Goal: Task Accomplishment & Management: Complete application form

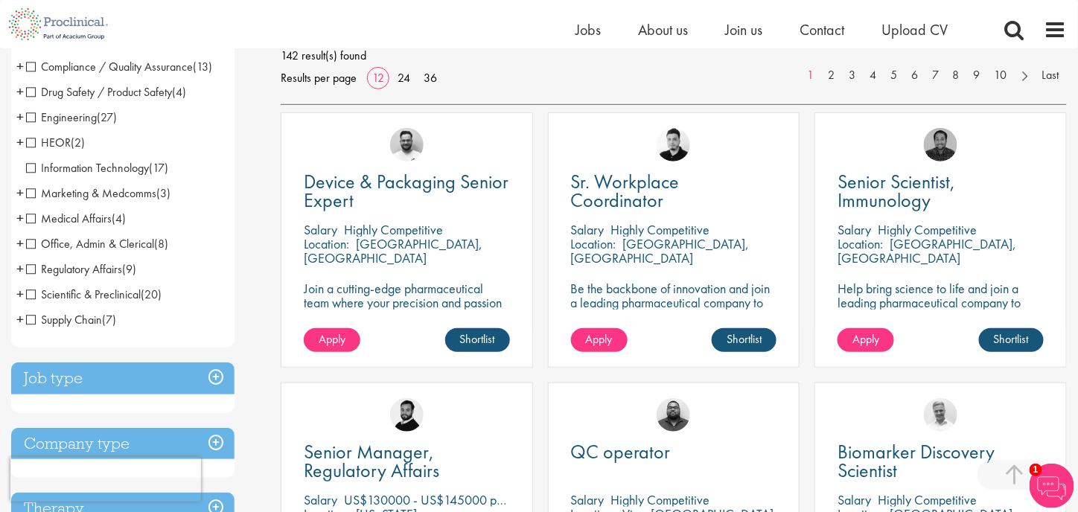
scroll to position [298, 0]
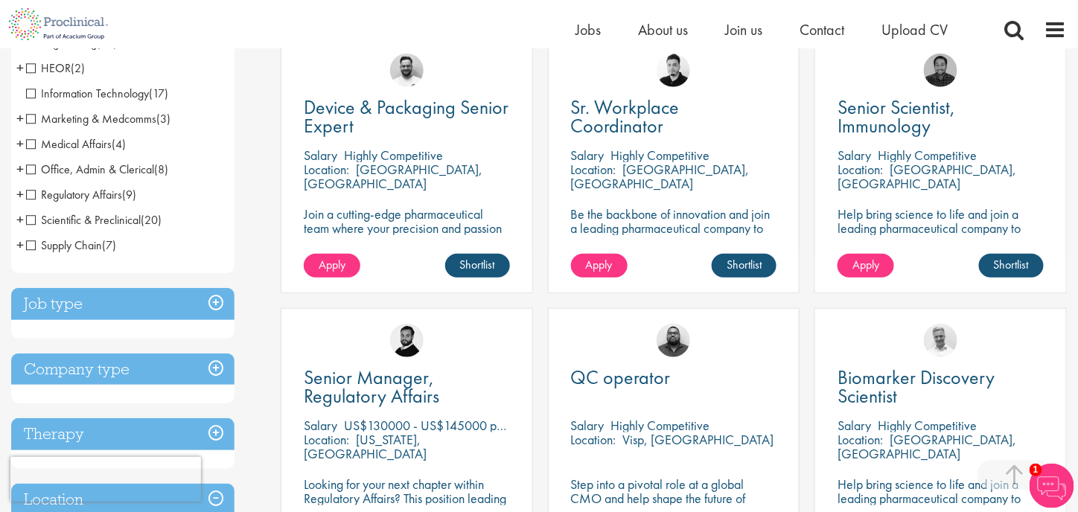
click at [219, 304] on h3 "Job type" at bounding box center [122, 304] width 223 height 32
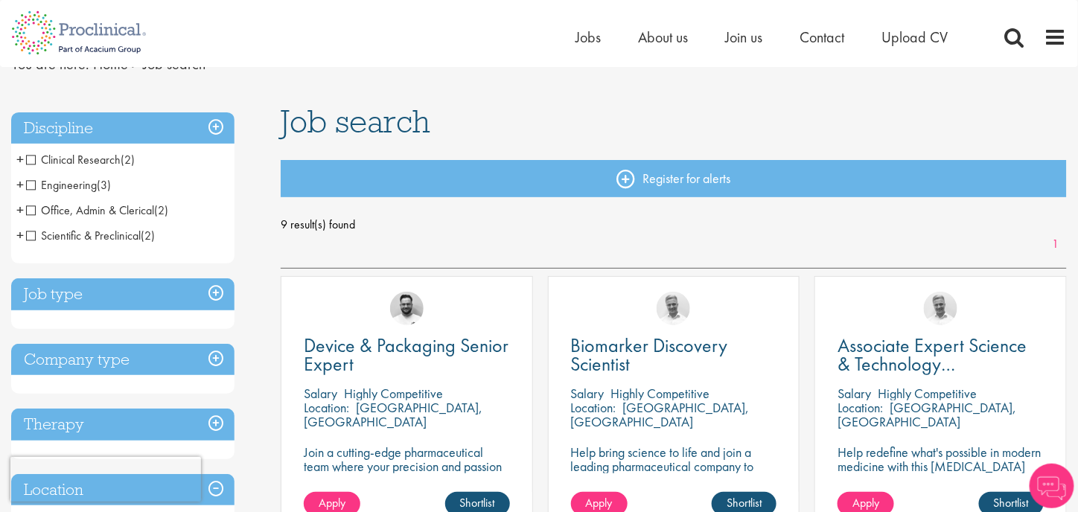
scroll to position [74, 0]
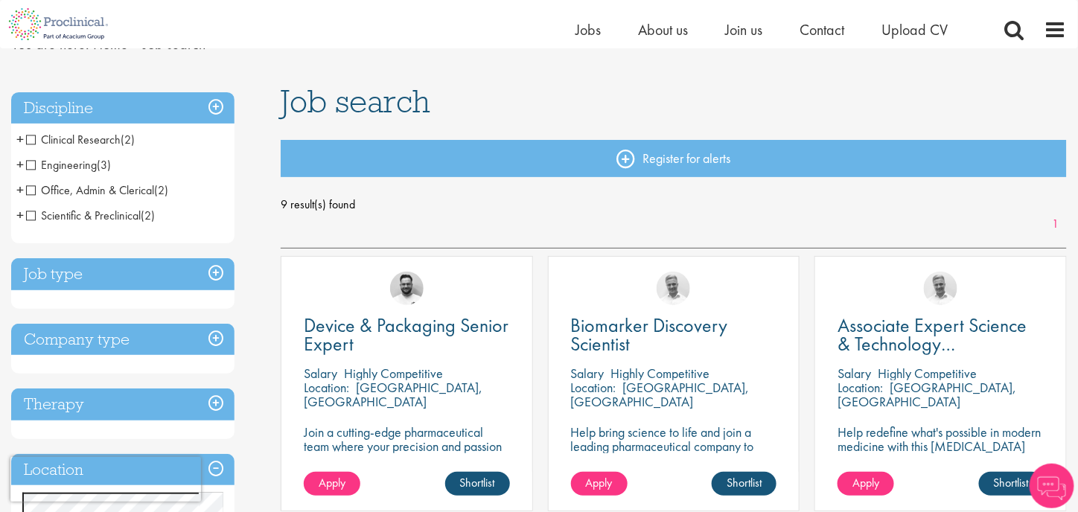
click at [152, 281] on h3 "Job type" at bounding box center [122, 274] width 223 height 32
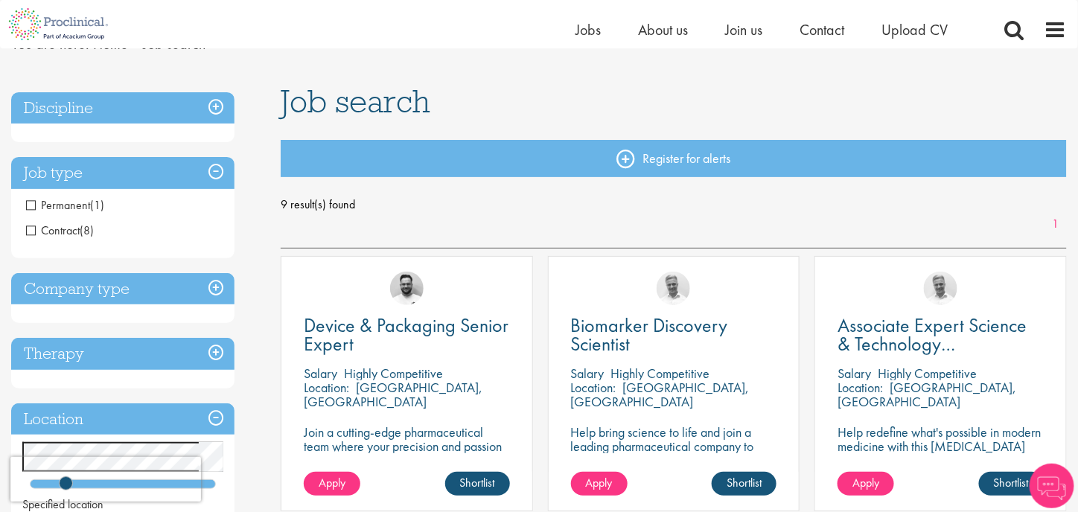
click at [165, 287] on h3 "Company type" at bounding box center [122, 289] width 223 height 32
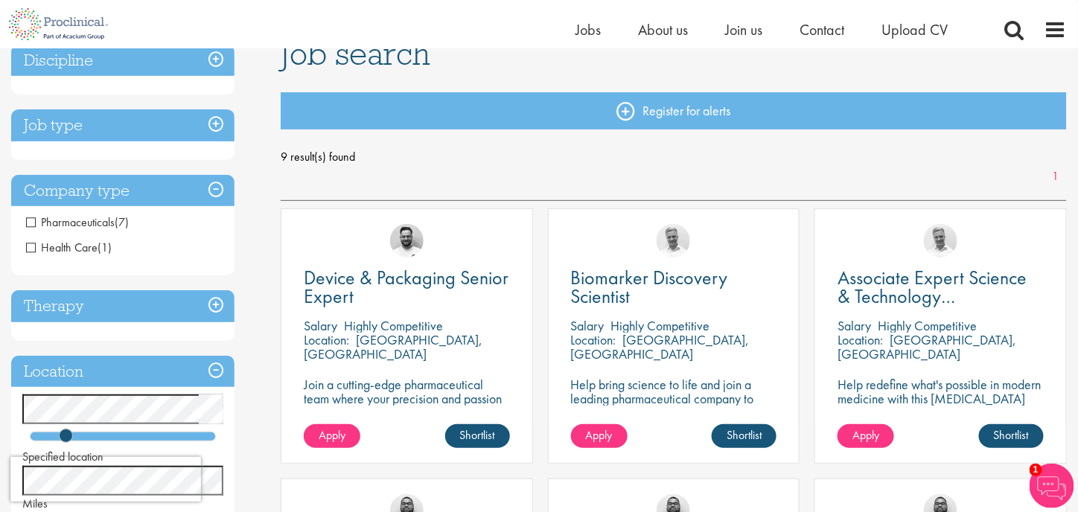
scroll to position [149, 0]
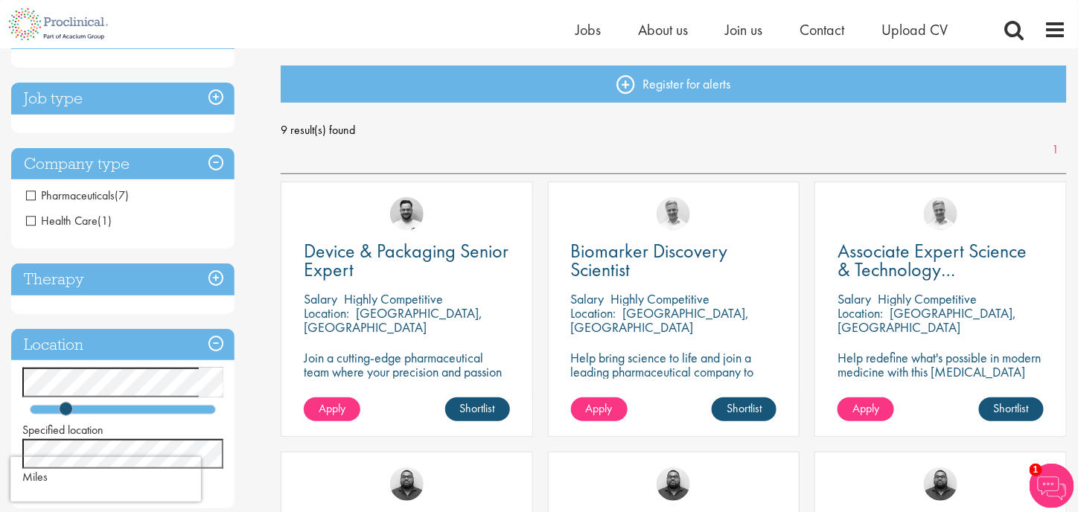
click at [168, 281] on h3 "Therapy" at bounding box center [122, 280] width 223 height 32
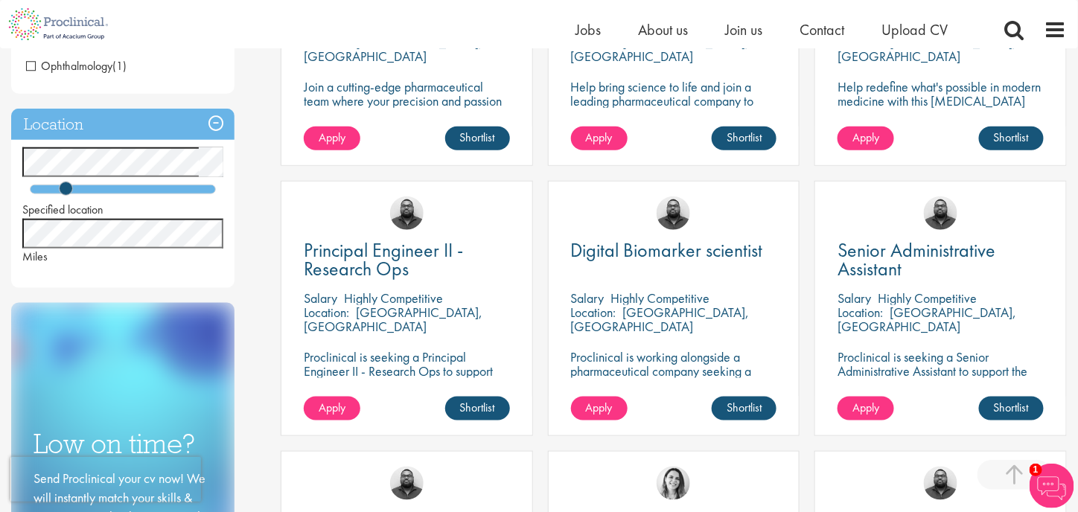
scroll to position [447, 0]
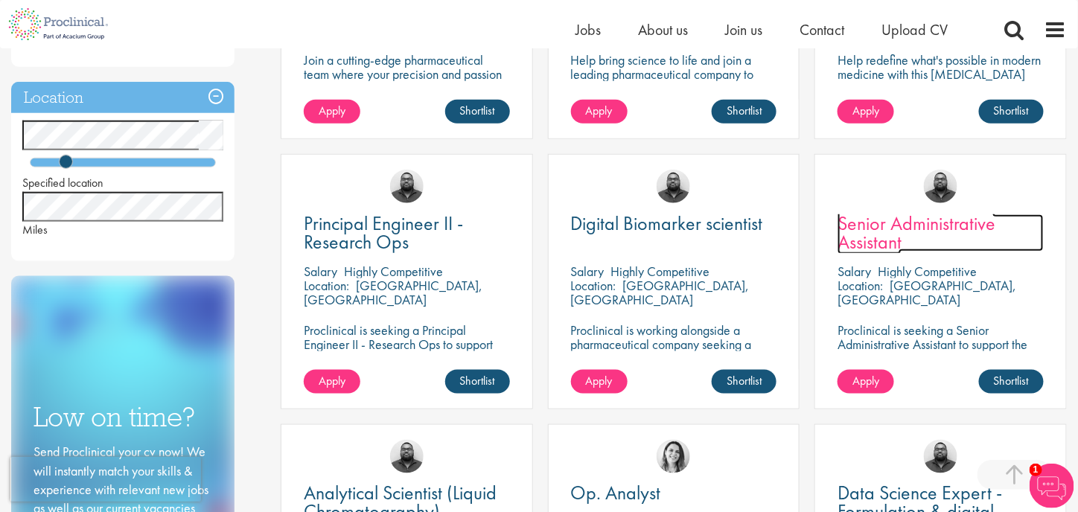
click at [868, 233] on span "Senior Administrative Assistant" at bounding box center [917, 233] width 158 height 44
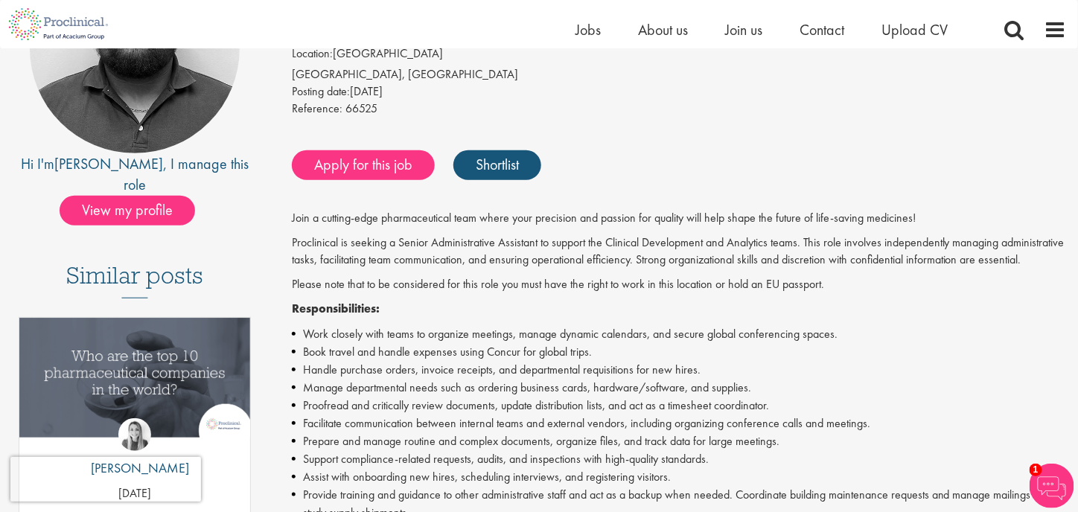
scroll to position [74, 0]
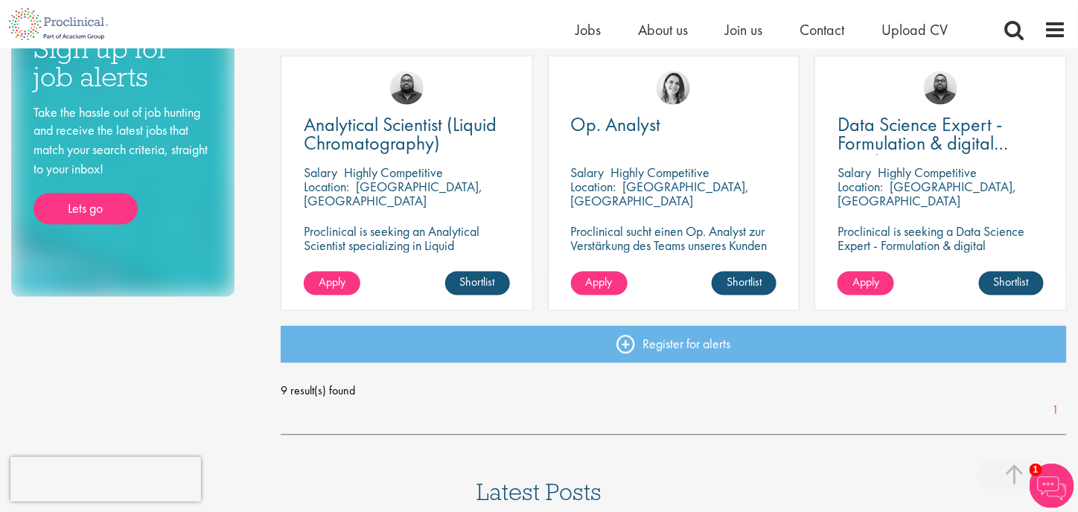
scroll to position [819, 0]
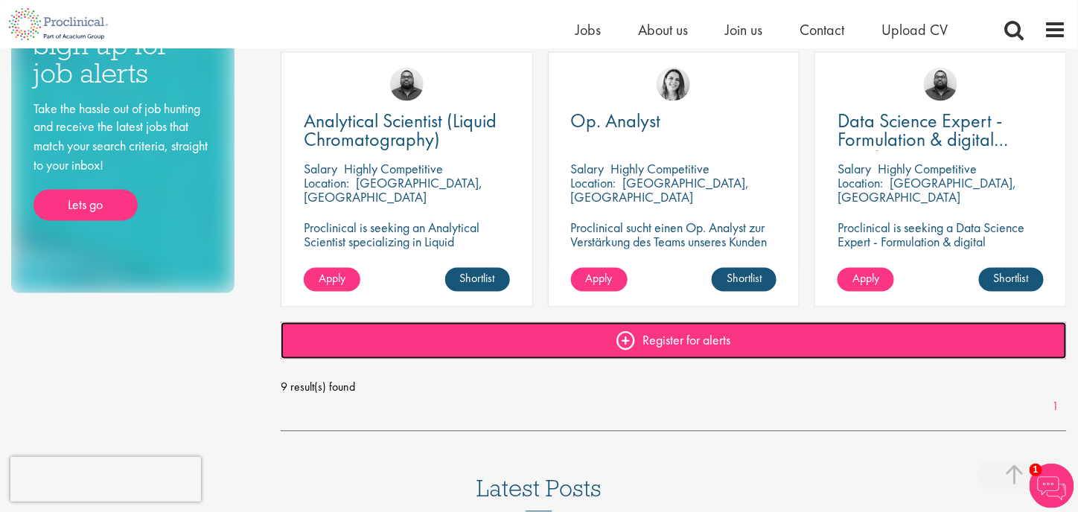
click at [669, 339] on link "Register for alerts" at bounding box center [674, 340] width 786 height 37
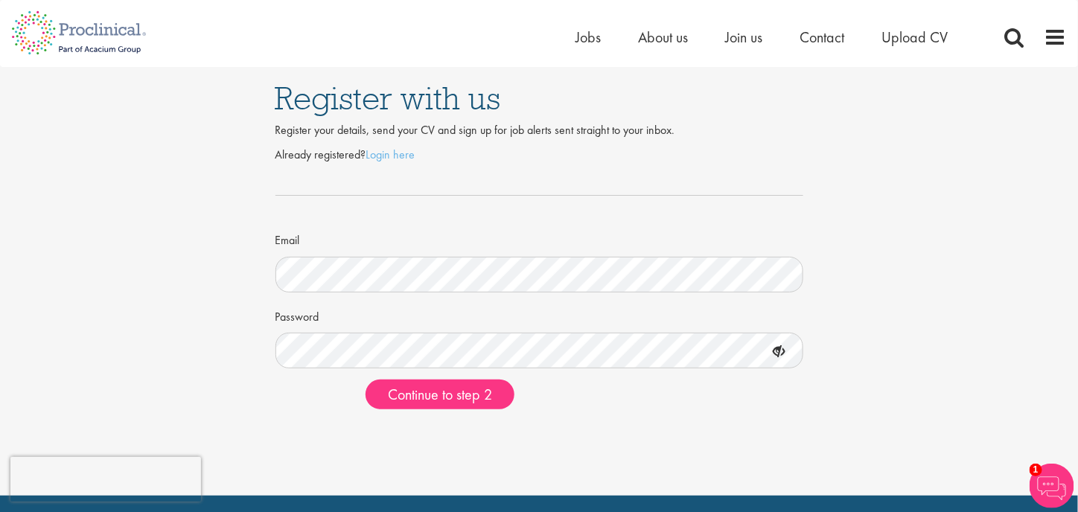
click at [780, 353] on icon at bounding box center [779, 352] width 25 height 25
click at [471, 403] on span "Continue to step 2" at bounding box center [440, 394] width 104 height 19
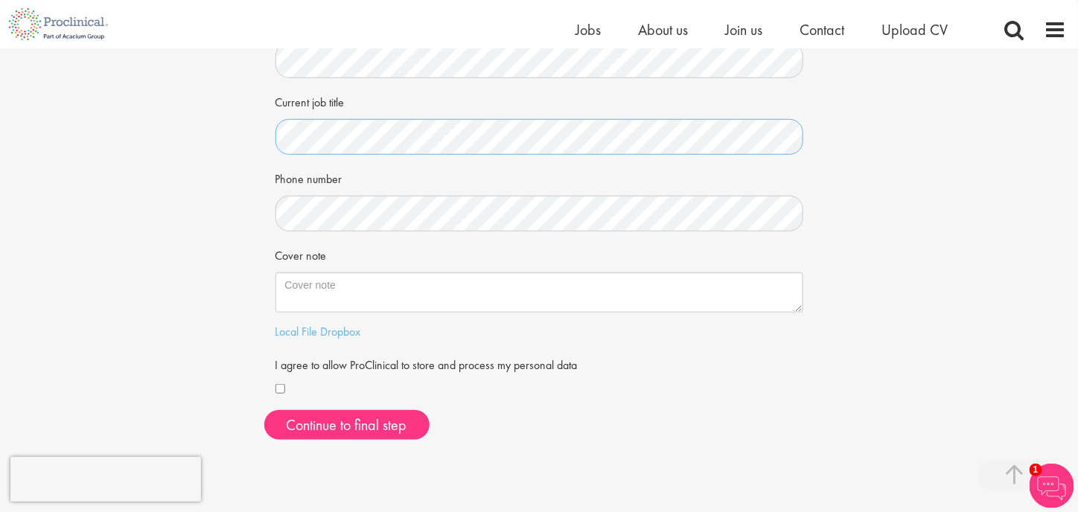
scroll to position [298, 0]
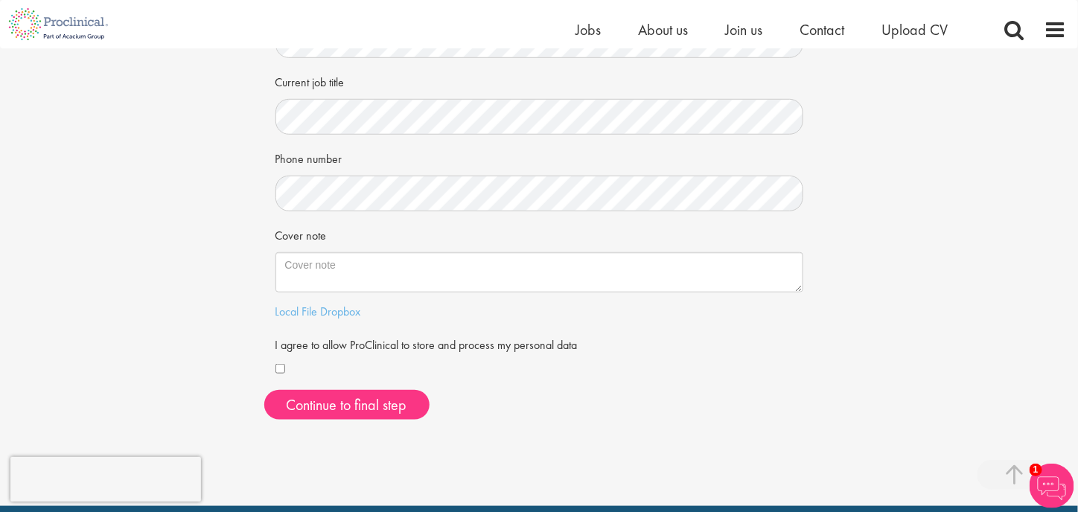
click at [273, 370] on div "First Name Last Name LinkedIn / XING profile link Current job title Phone numbe…" at bounding box center [539, 136] width 550 height 592
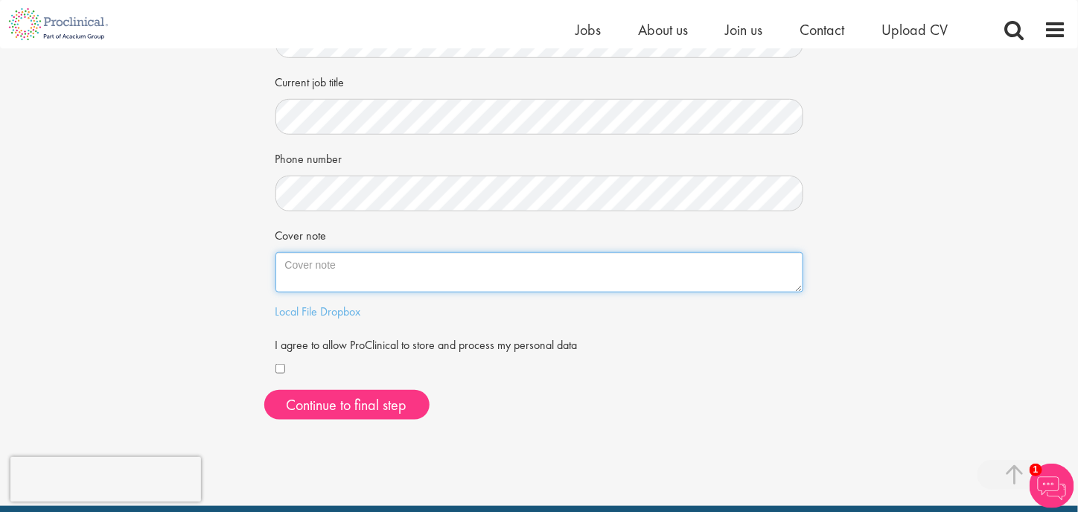
click at [398, 262] on textarea "Cover note" at bounding box center [539, 272] width 528 height 40
paste textarea "Open communicator, team player, productive, adaptable, highly organized, person…"
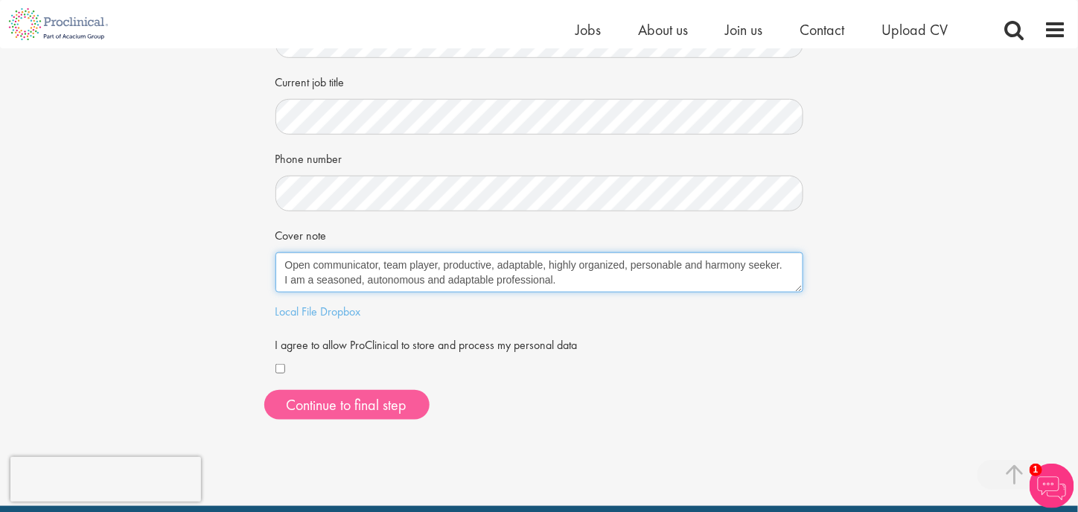
type textarea "Open communicator, team player, productive, adaptable, highly organized, person…"
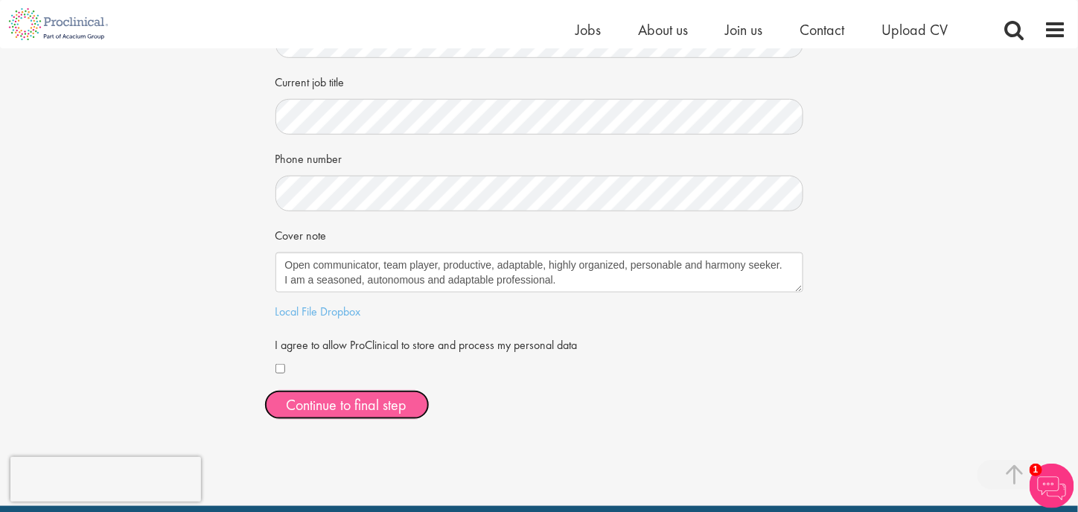
click at [353, 398] on button "Continue to final step" at bounding box center [346, 405] width 165 height 30
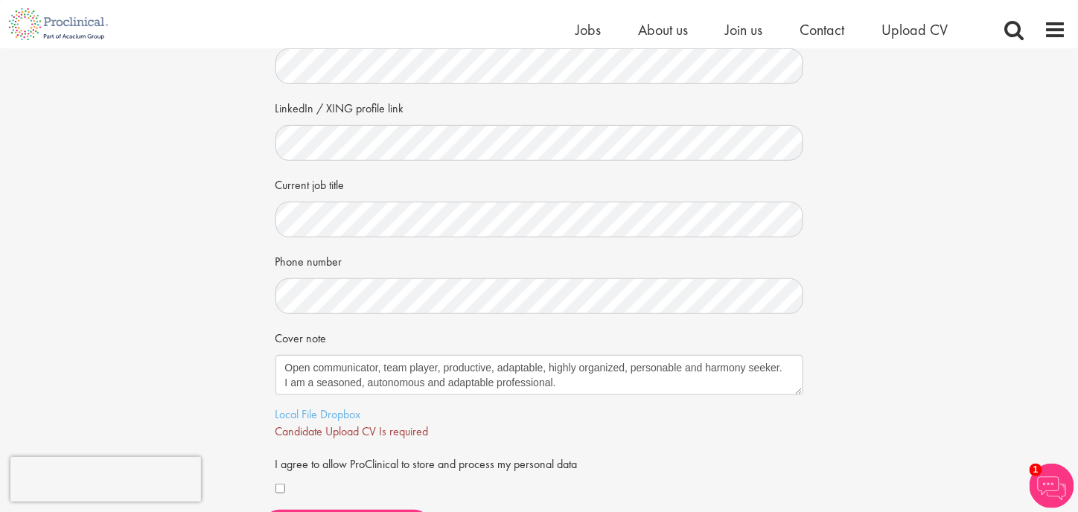
scroll to position [223, 0]
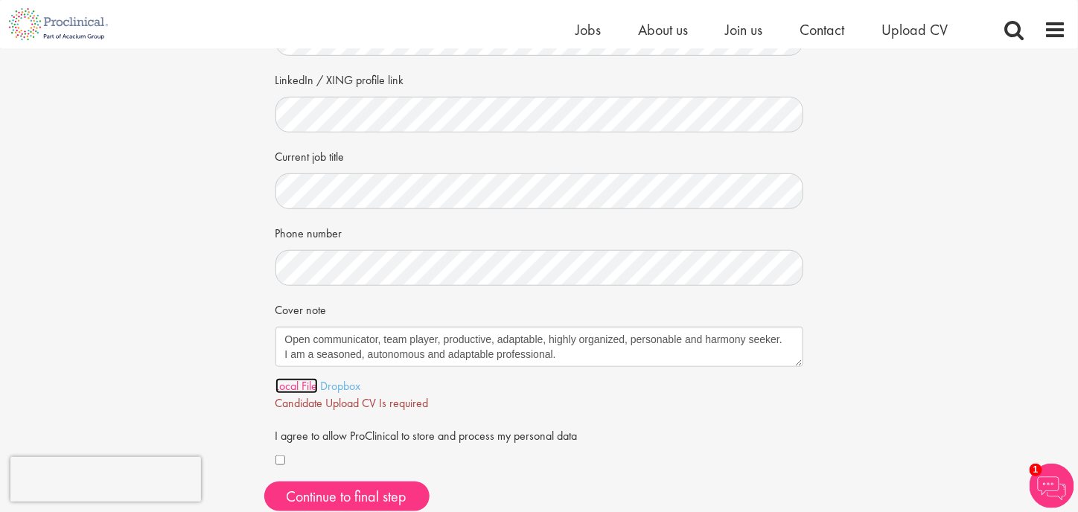
click at [299, 388] on link "Local File" at bounding box center [296, 386] width 42 height 16
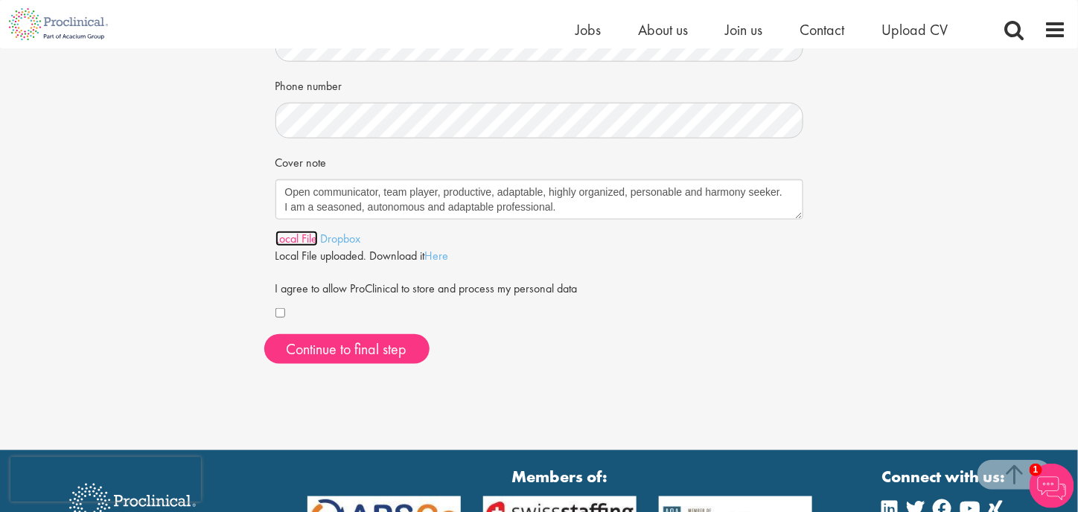
scroll to position [372, 0]
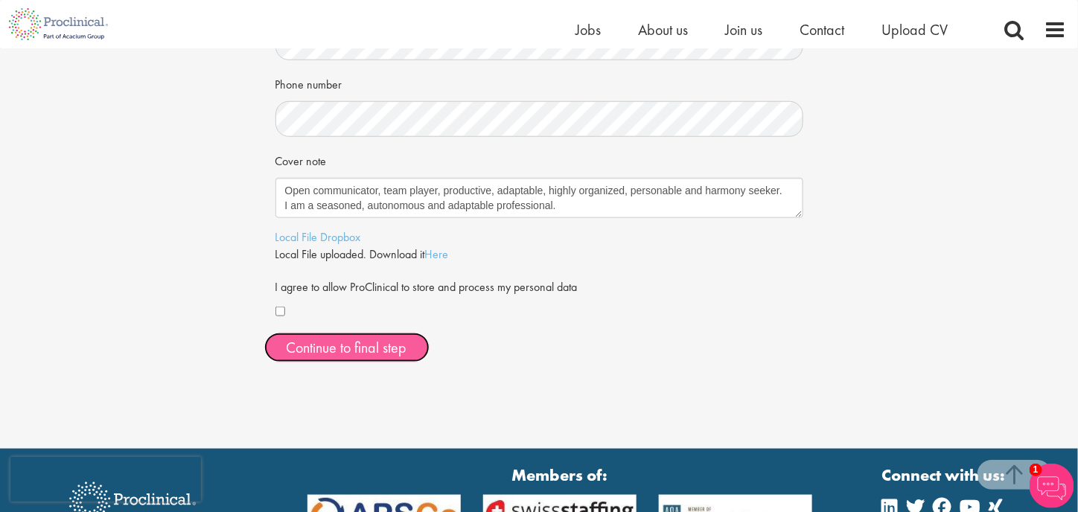
click at [375, 353] on span "Continue to final step" at bounding box center [347, 347] width 121 height 19
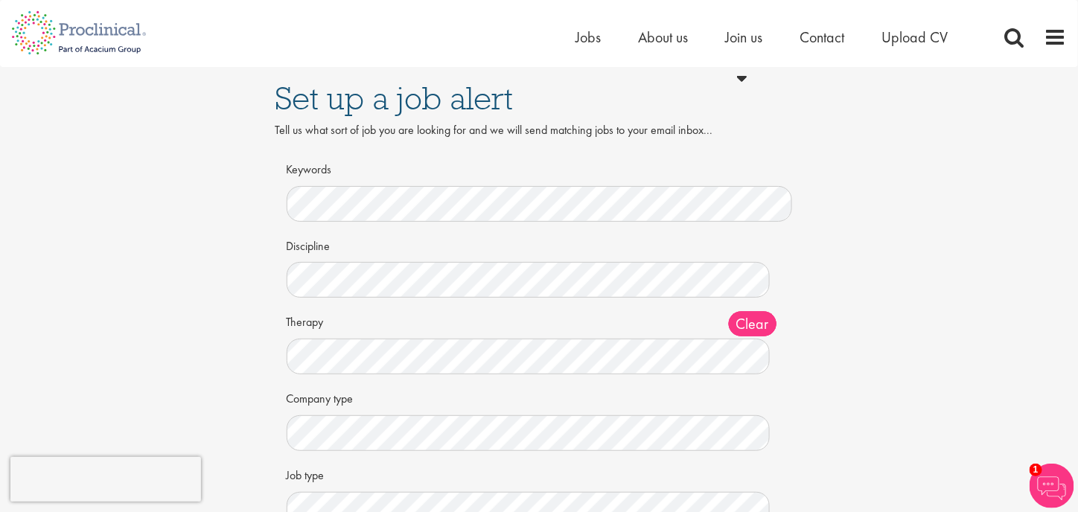
click at [214, 278] on div "Set up a job alert Tell us what sort of job you are looking for and we will sen…" at bounding box center [539, 324] width 1100 height 514
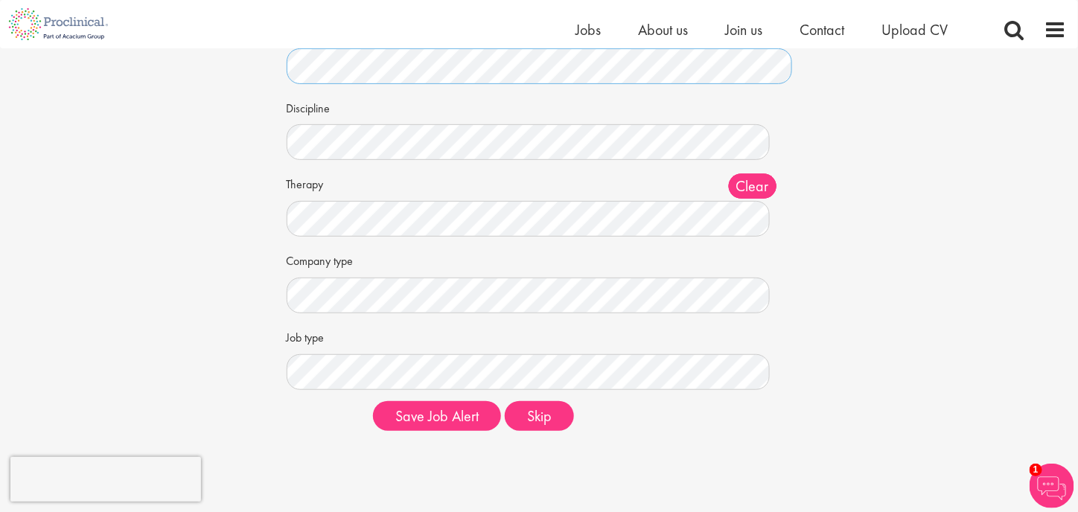
scroll to position [149, 0]
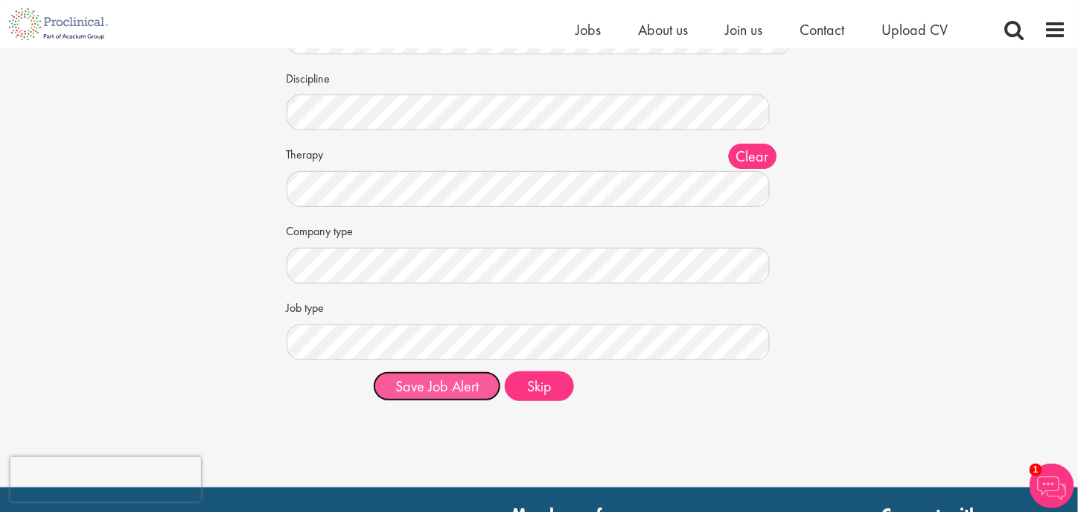
click at [467, 390] on button "Save Job Alert" at bounding box center [437, 387] width 128 height 30
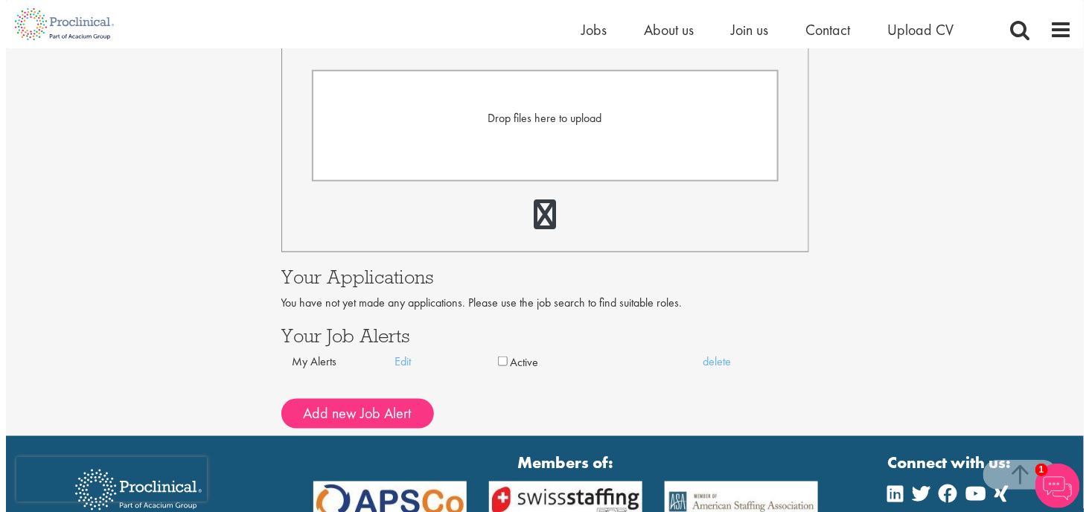
scroll to position [447, 0]
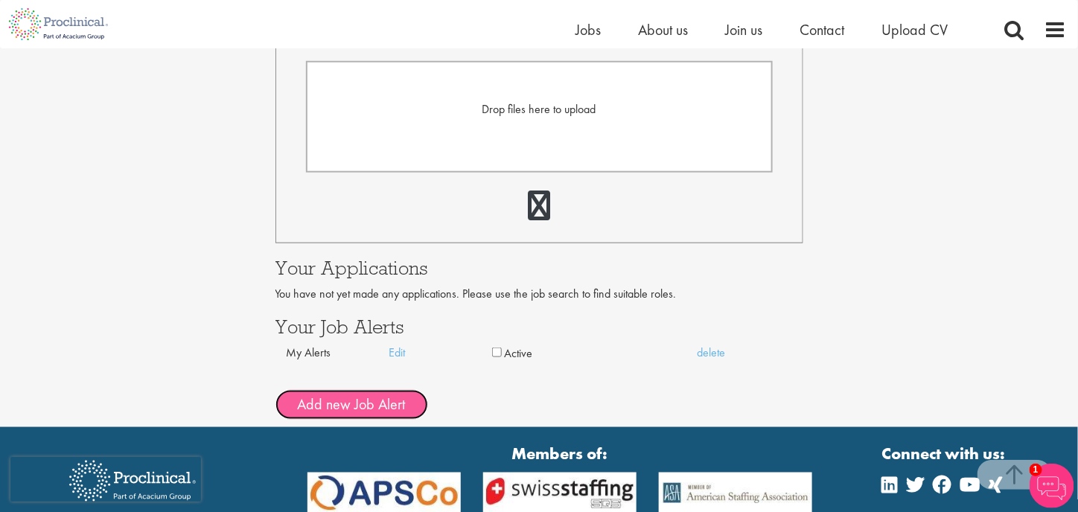
click at [395, 398] on button "Add new Job Alert" at bounding box center [351, 405] width 153 height 30
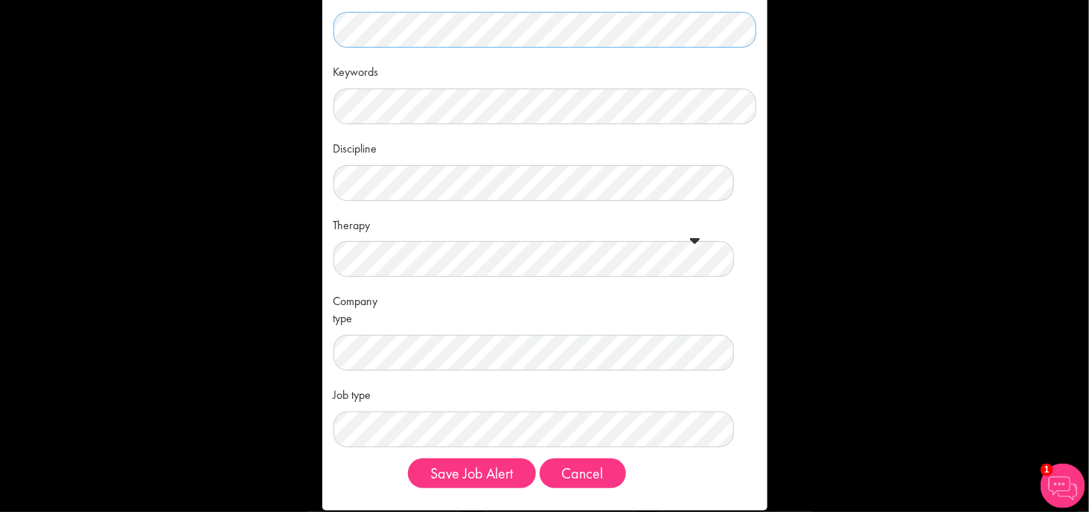
scroll to position [73, 0]
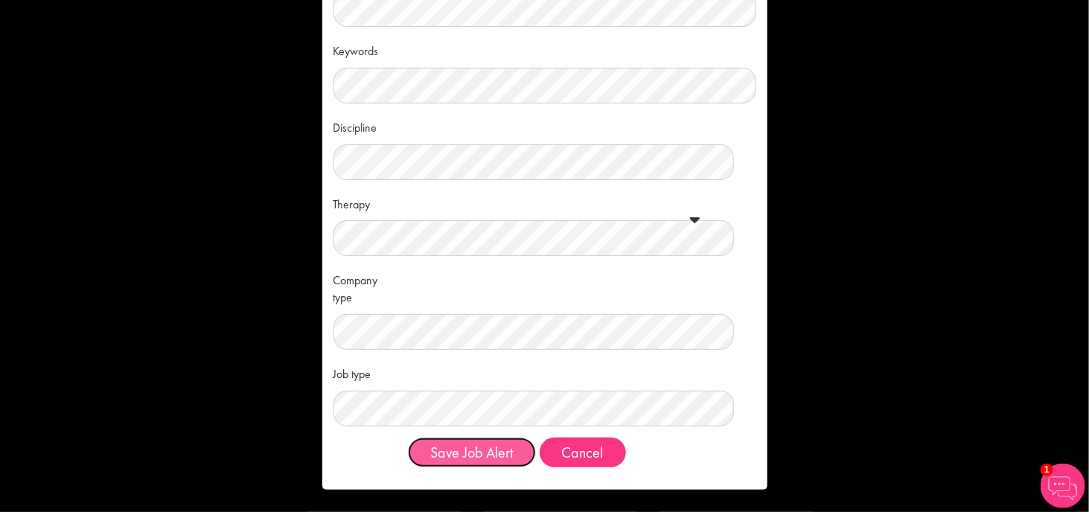
click at [486, 462] on button "Save Job Alert" at bounding box center [472, 453] width 128 height 30
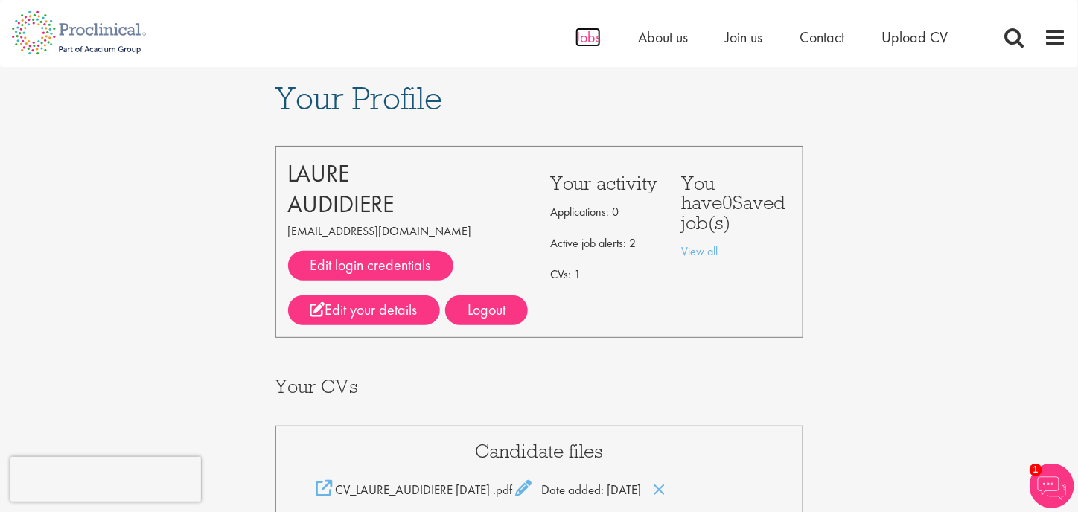
click at [590, 31] on span "Jobs" at bounding box center [588, 37] width 25 height 19
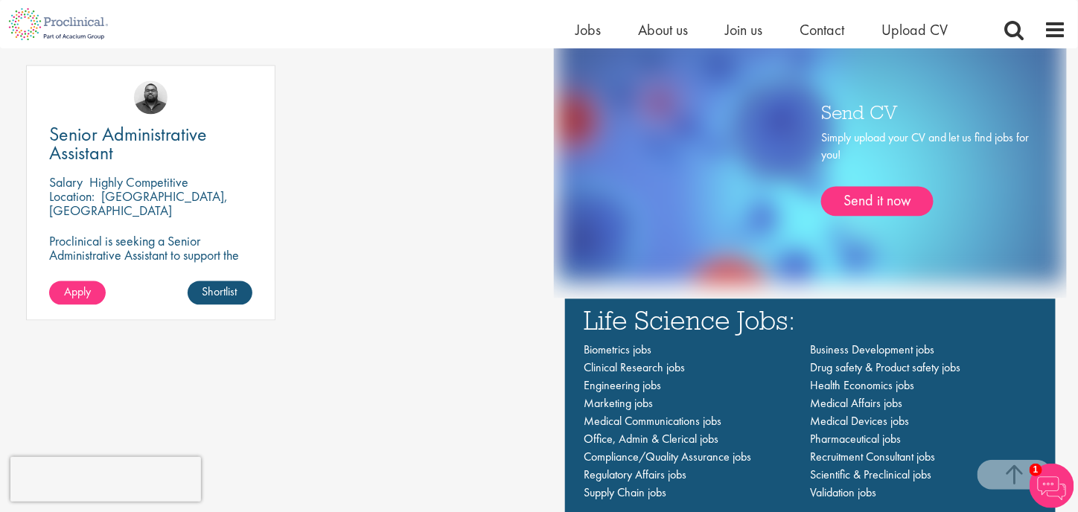
scroll to position [893, 0]
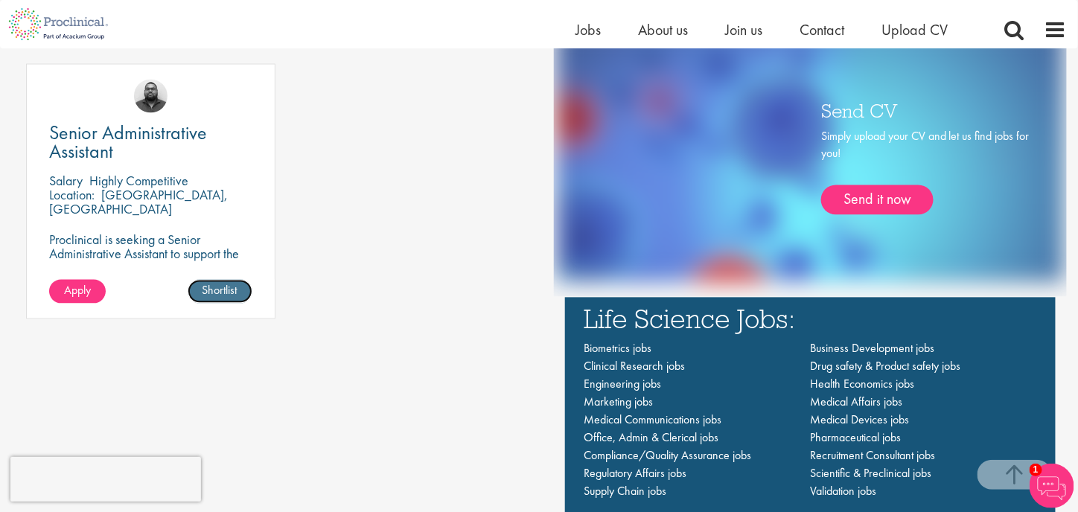
click at [223, 290] on link "Shortlist" at bounding box center [220, 292] width 65 height 24
click at [92, 291] on link "Apply" at bounding box center [77, 292] width 57 height 24
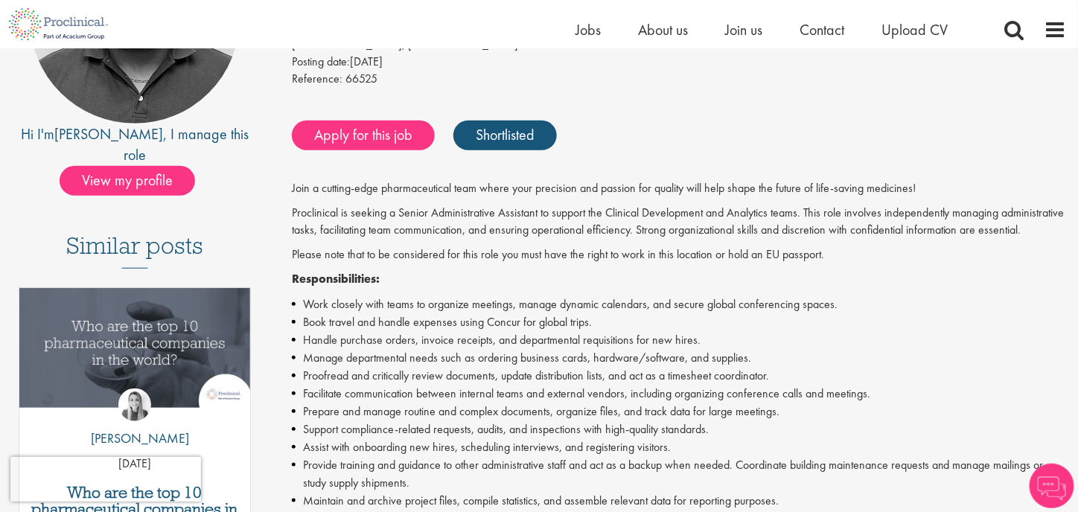
scroll to position [223, 0]
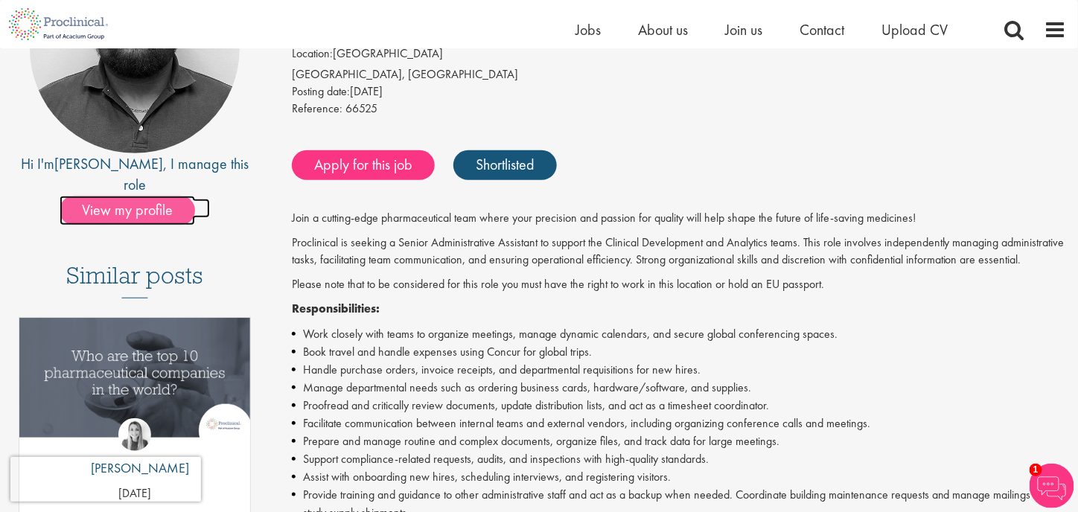
click at [143, 196] on span "View my profile" at bounding box center [128, 211] width 136 height 30
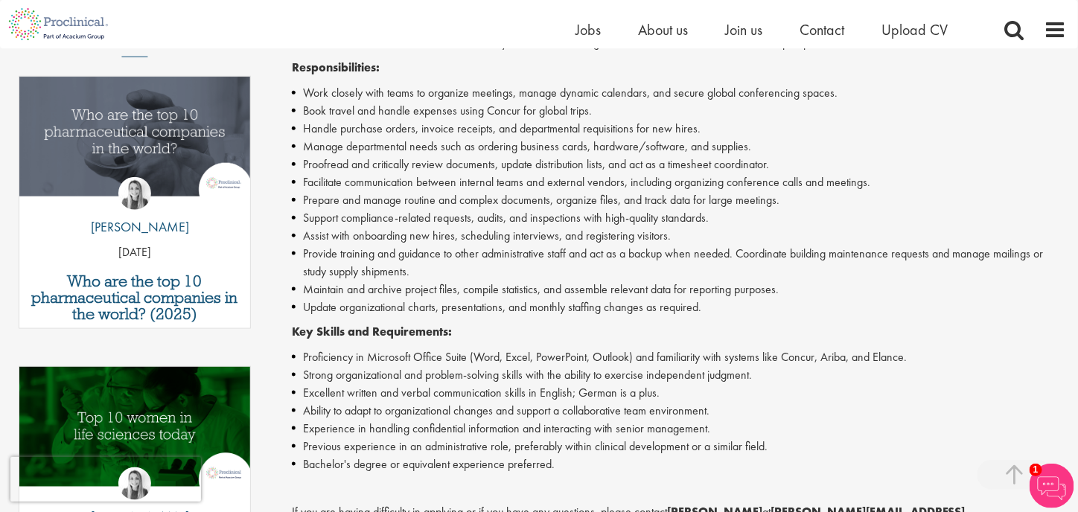
scroll to position [308, 0]
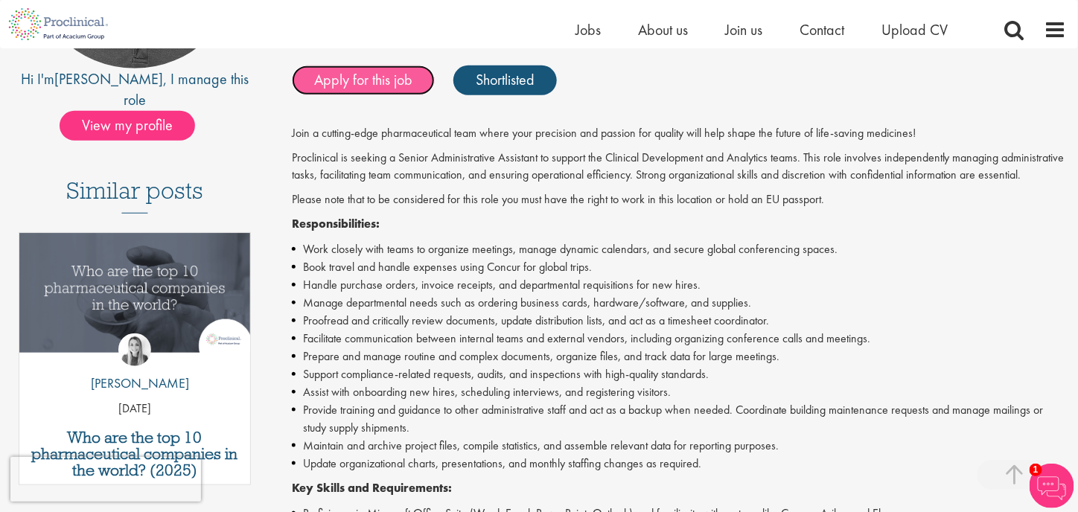
click at [341, 78] on link "Apply for this job" at bounding box center [363, 81] width 143 height 30
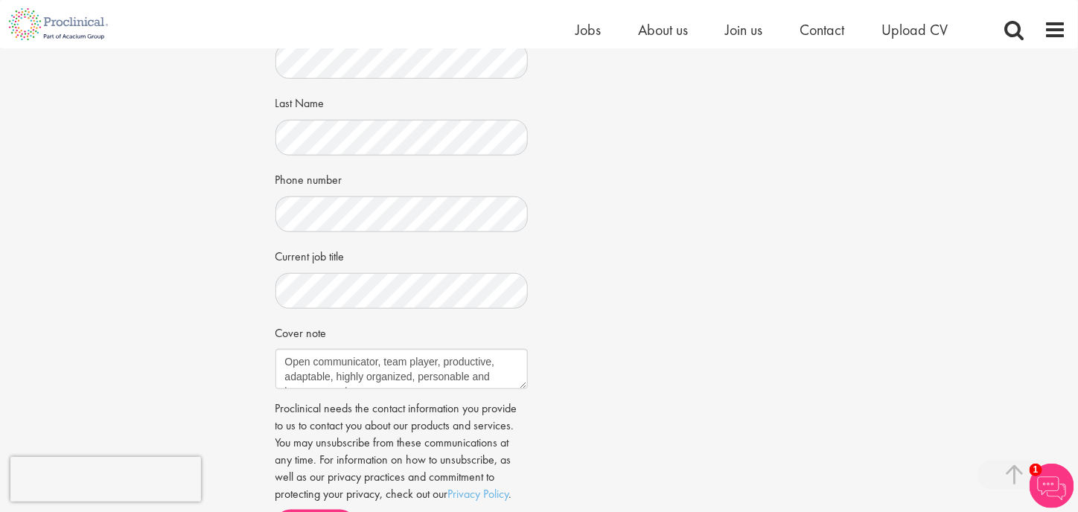
scroll to position [372, 0]
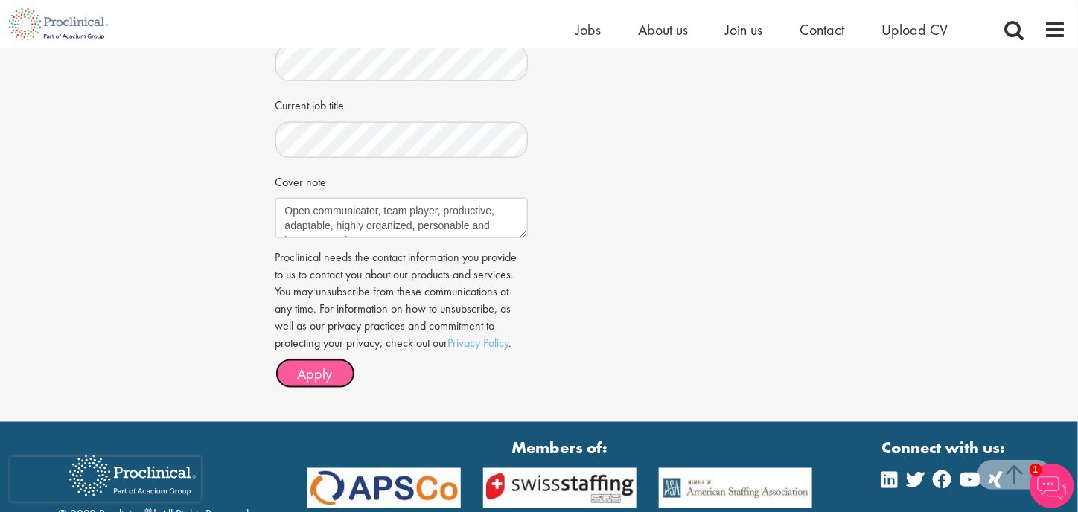
click at [284, 366] on button "Apply" at bounding box center [315, 374] width 80 height 30
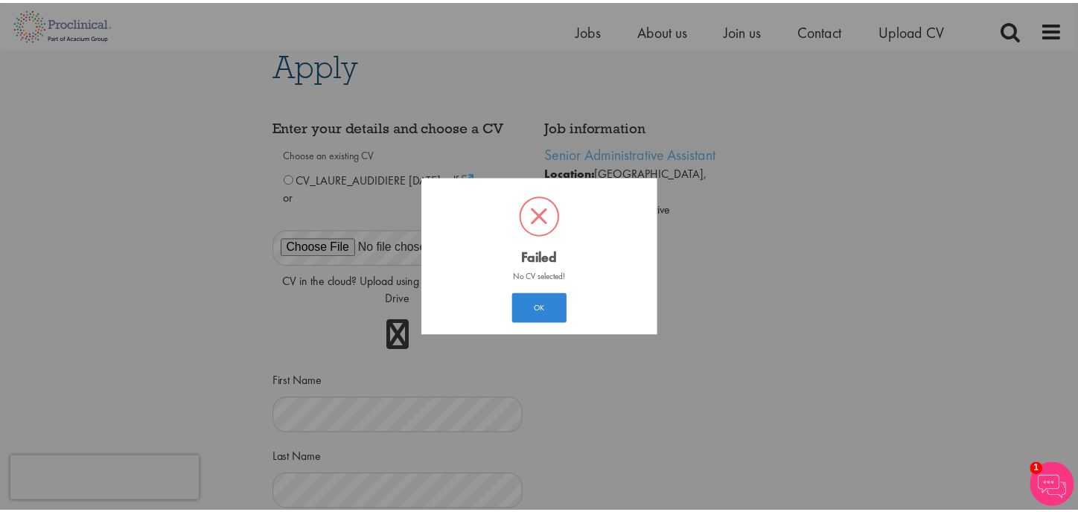
scroll to position [7, 0]
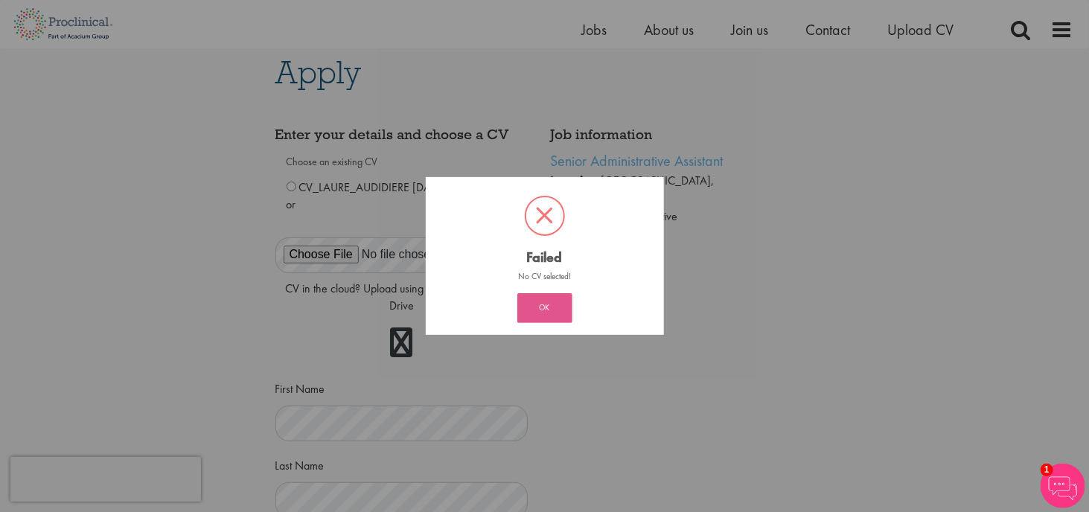
click at [558, 303] on button "OK" at bounding box center [544, 308] width 55 height 30
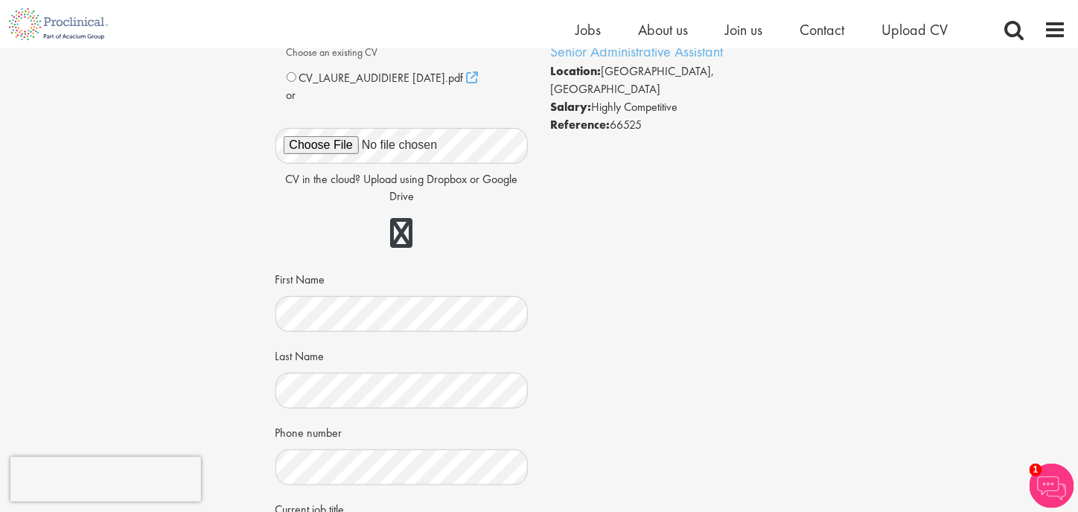
scroll to position [42, 0]
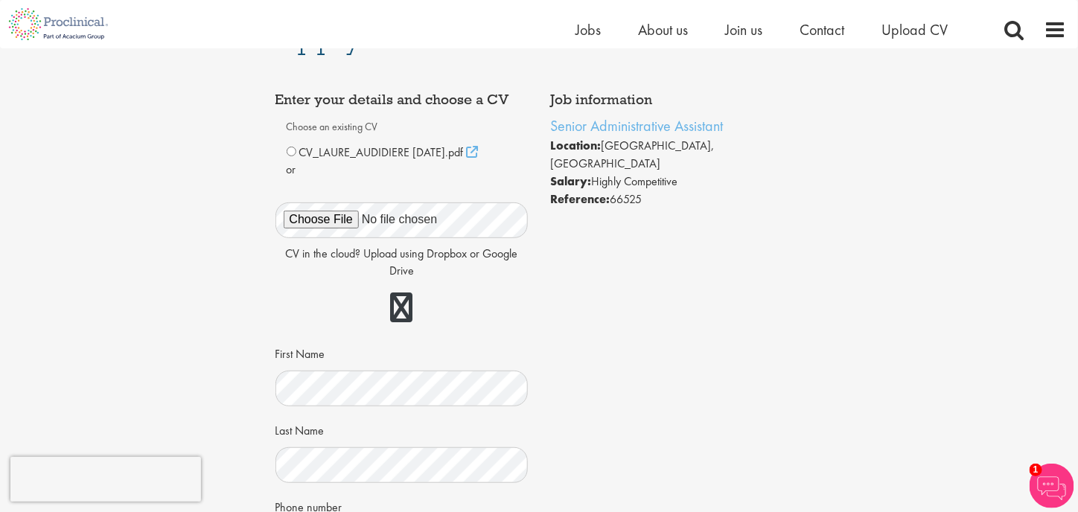
click at [296, 156] on div "CV_LAURE_AUDIDIERE May 2025.pdf" at bounding box center [402, 153] width 231 height 18
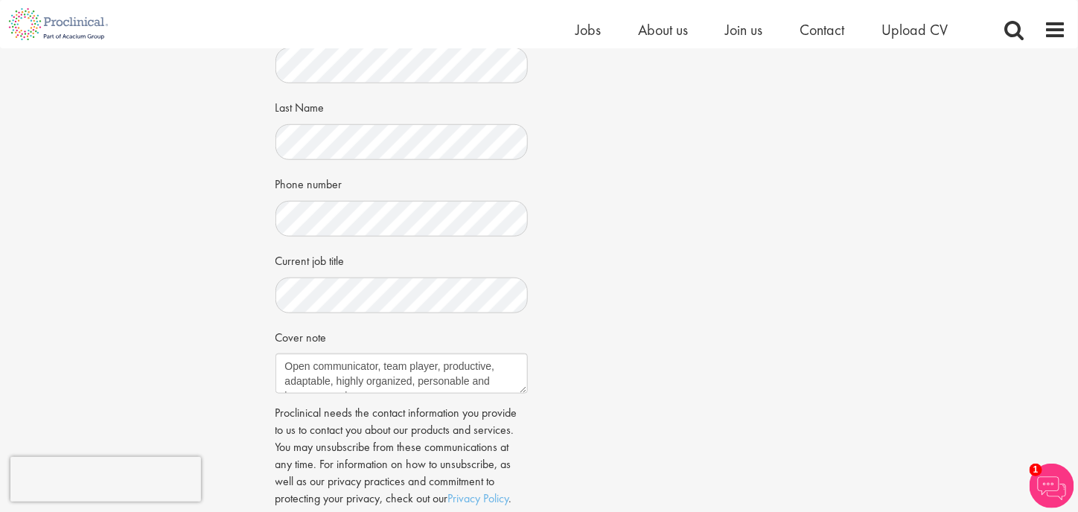
scroll to position [648, 0]
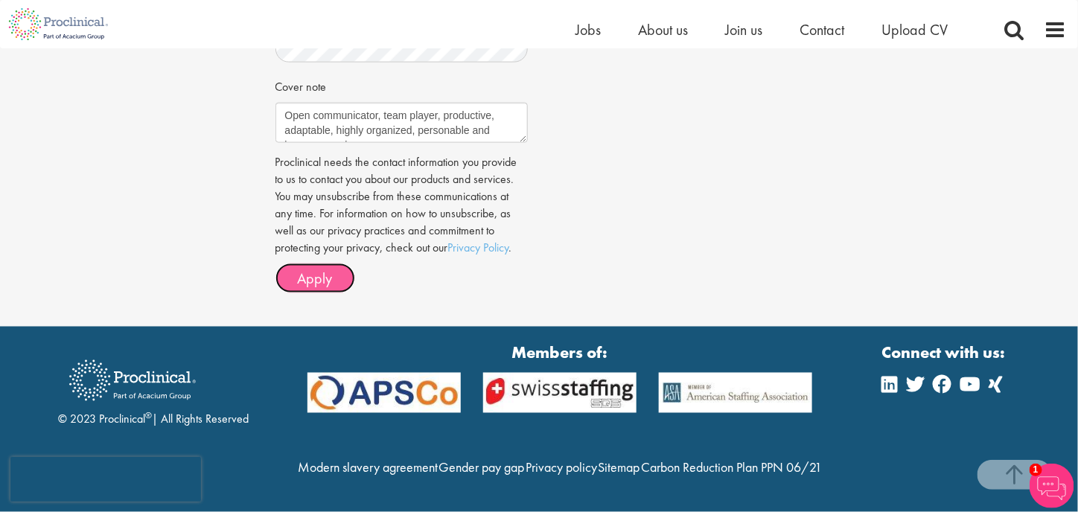
click at [328, 264] on button "Apply" at bounding box center [315, 279] width 80 height 30
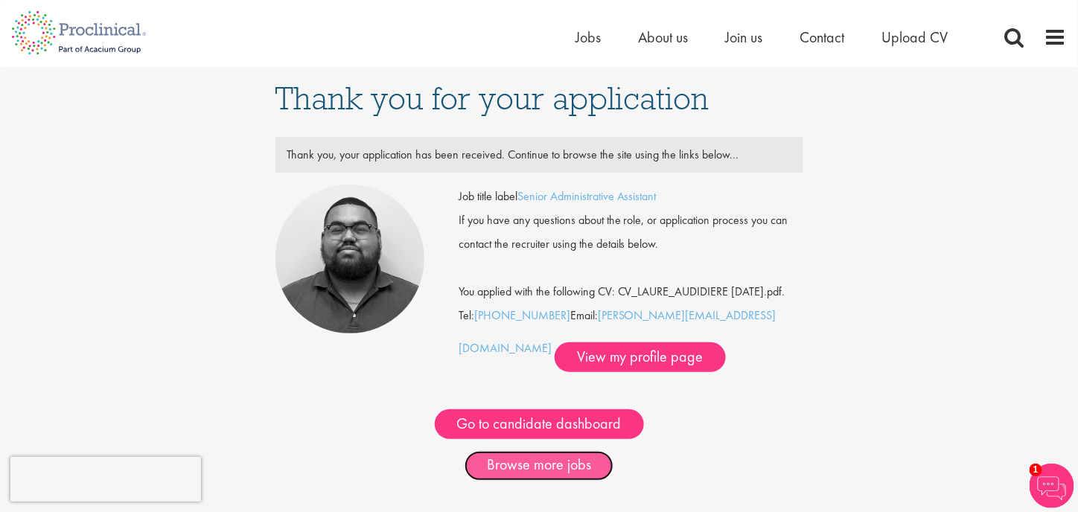
click at [570, 481] on link "Browse more jobs" at bounding box center [539, 466] width 149 height 30
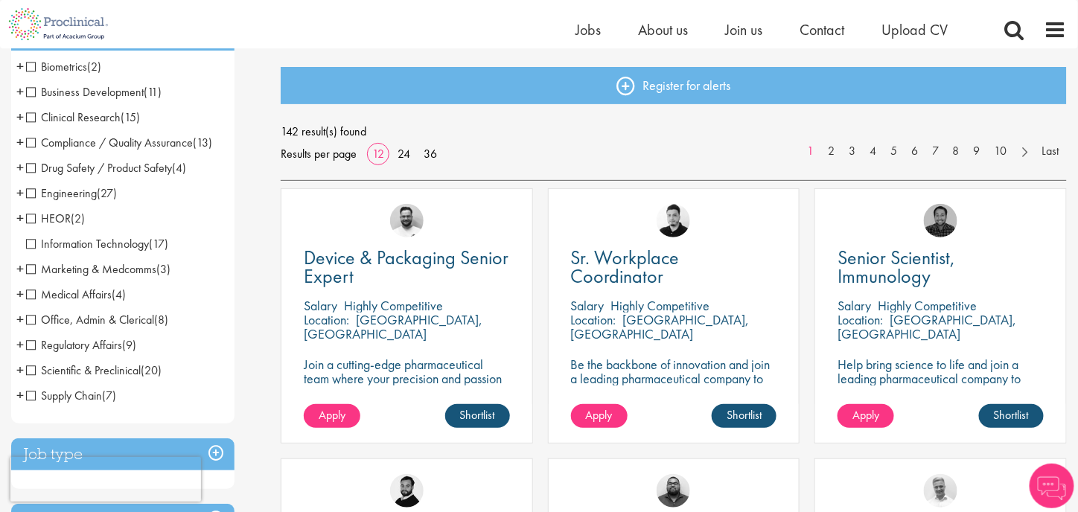
scroll to position [149, 0]
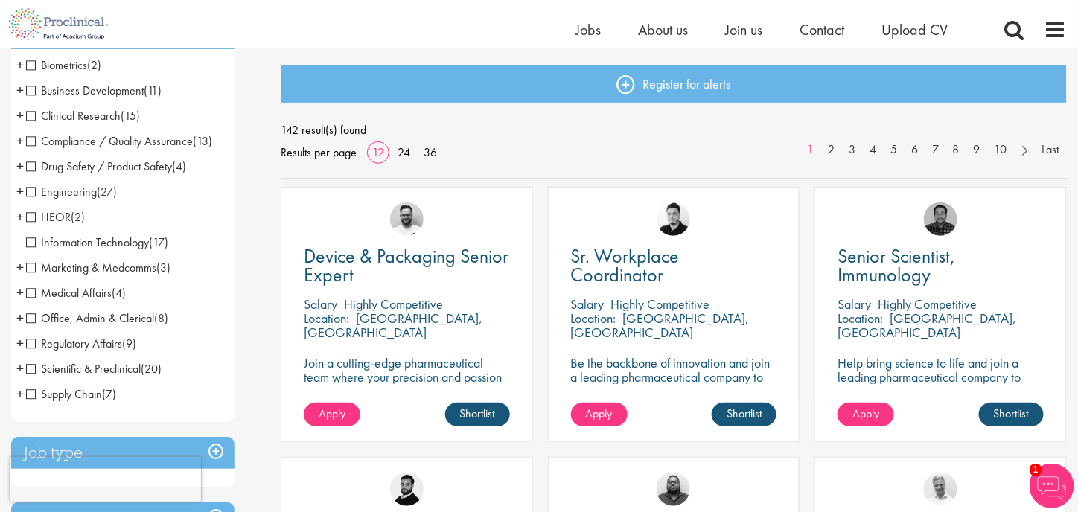
click at [34, 317] on span "Office, Admin & Clerical" at bounding box center [90, 318] width 128 height 16
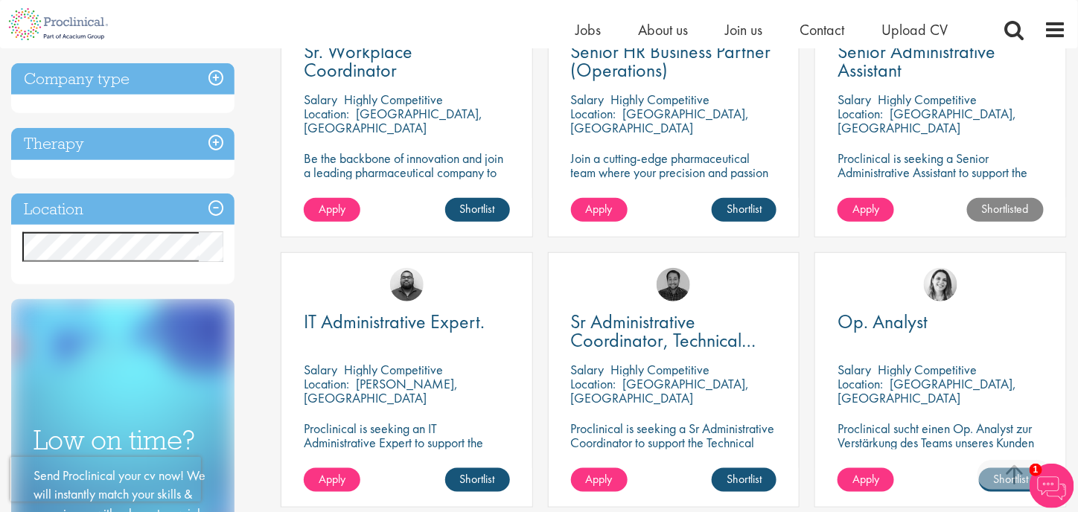
scroll to position [372, 0]
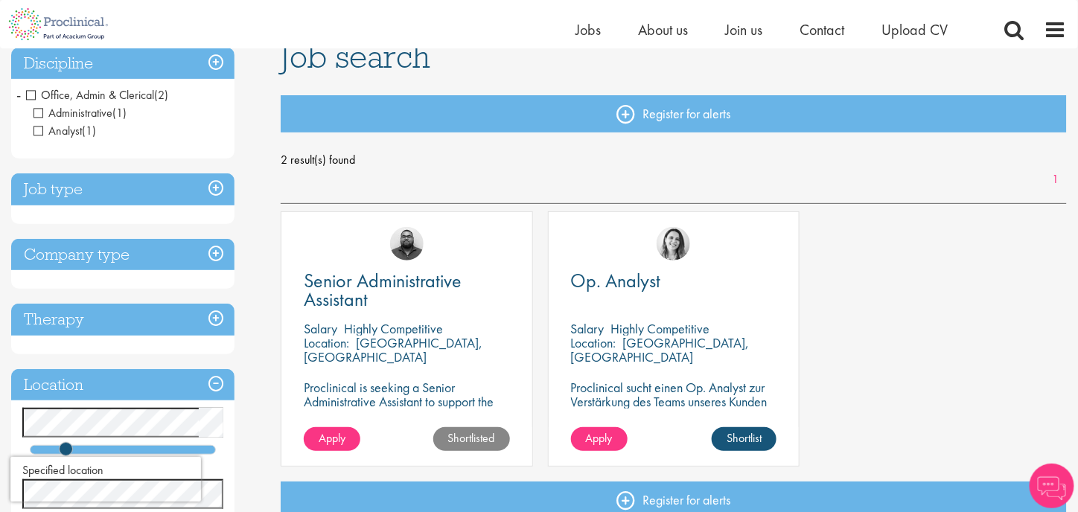
scroll to position [149, 0]
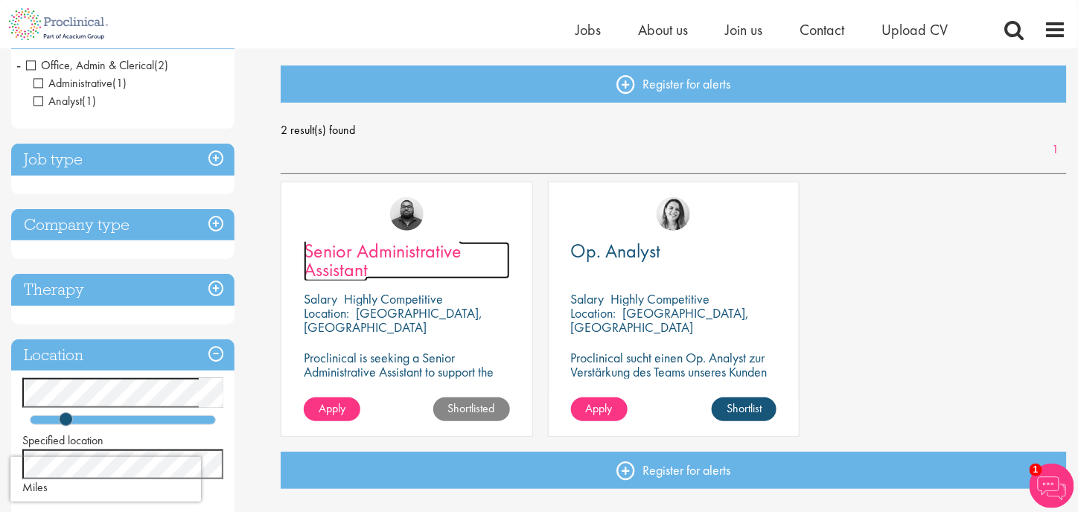
click at [369, 260] on span "Senior Administrative Assistant" at bounding box center [383, 260] width 158 height 44
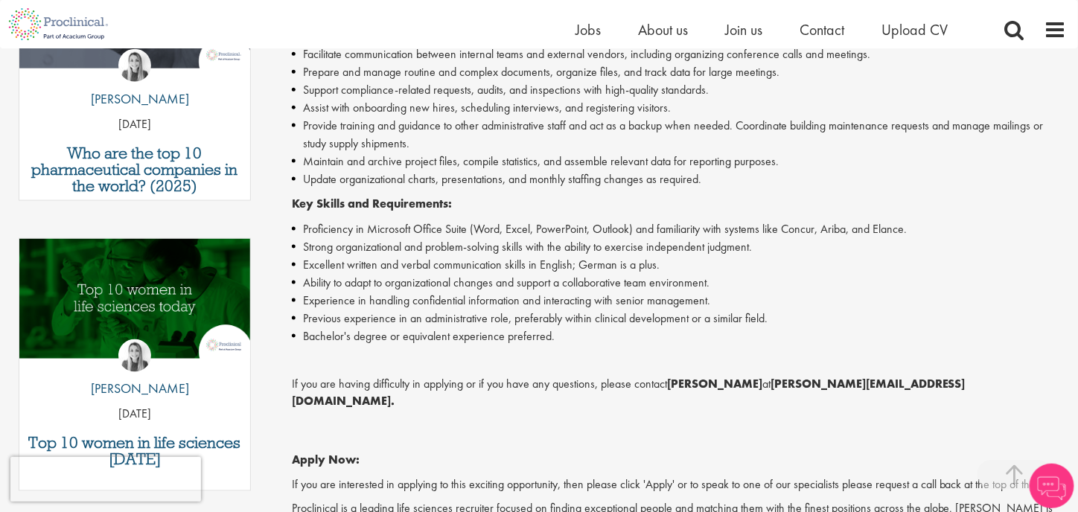
scroll to position [596, 0]
